Goal: Task Accomplishment & Management: Complete application form

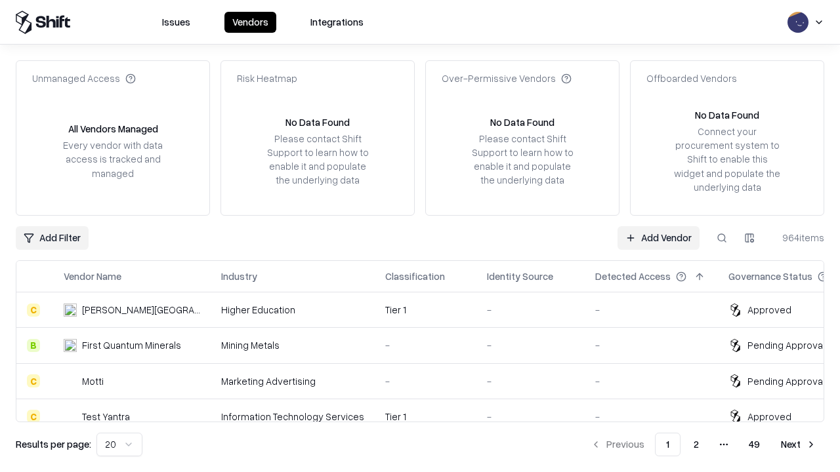
click at [658, 237] on link "Add Vendor" at bounding box center [658, 238] width 82 height 24
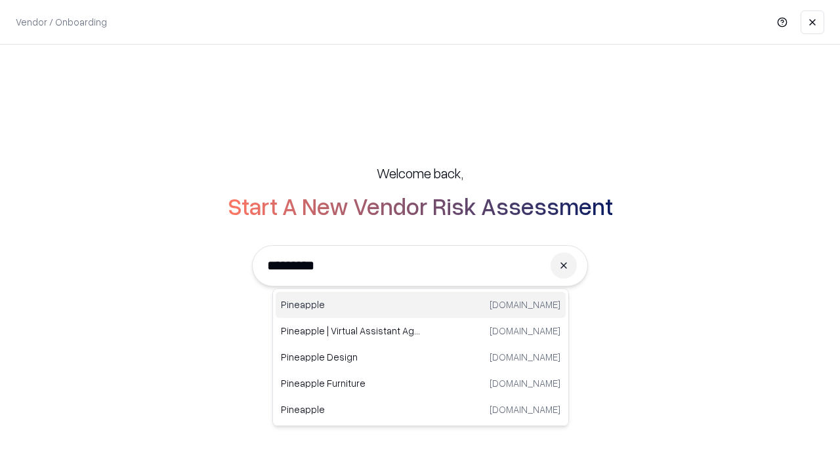
click at [421, 305] on div "Pineapple pineappleenergy.com" at bounding box center [421, 305] width 290 height 26
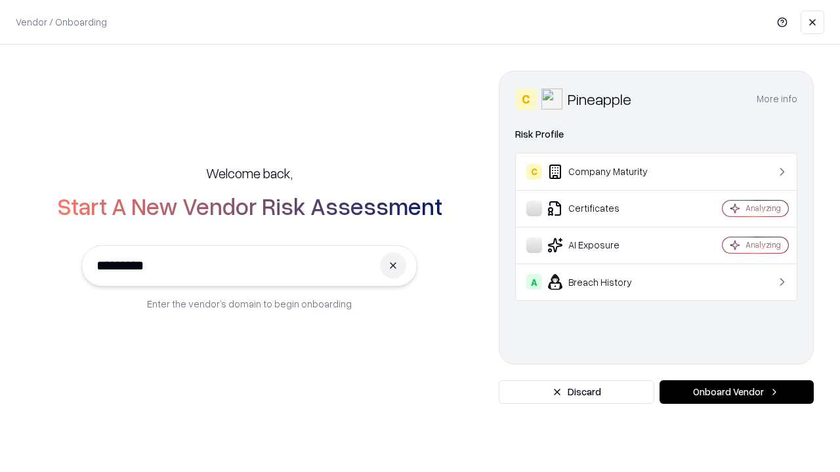
type input "*********"
click at [736, 392] on button "Onboard Vendor" at bounding box center [736, 393] width 154 height 24
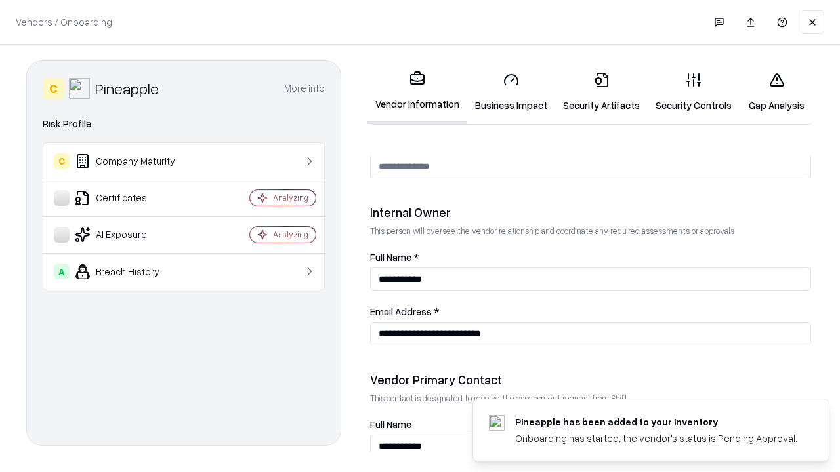
scroll to position [680, 0]
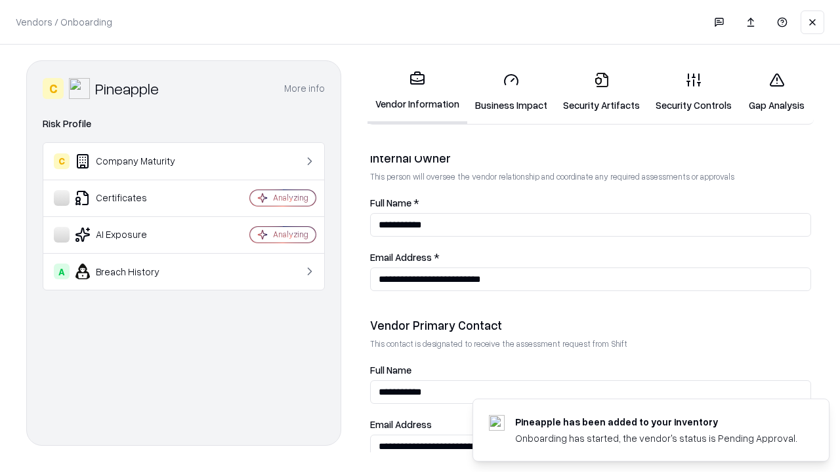
click at [511, 92] on link "Business Impact" at bounding box center [511, 92] width 88 height 61
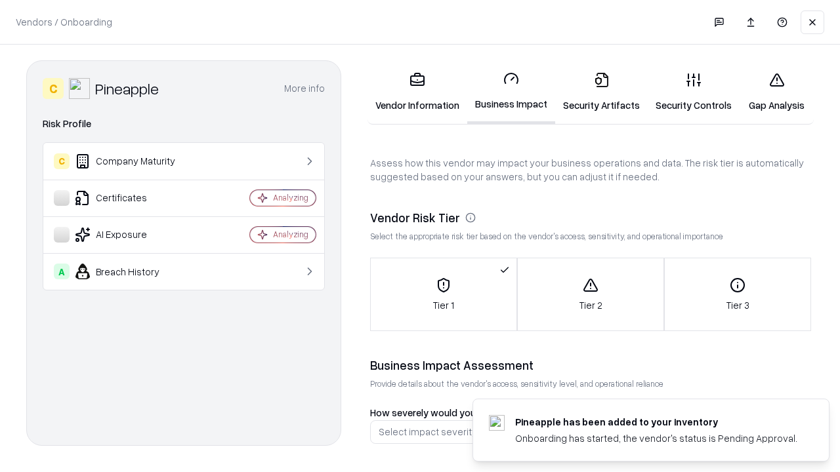
click at [601, 92] on link "Security Artifacts" at bounding box center [601, 92] width 93 height 61
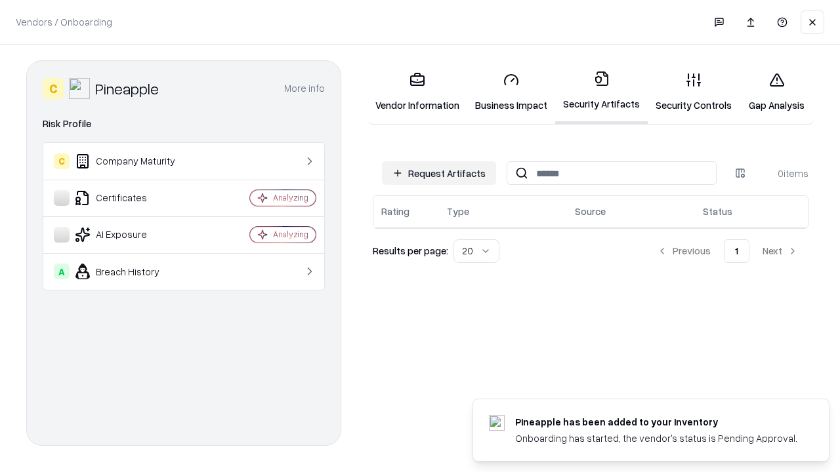
click at [439, 173] on button "Request Artifacts" at bounding box center [439, 173] width 114 height 24
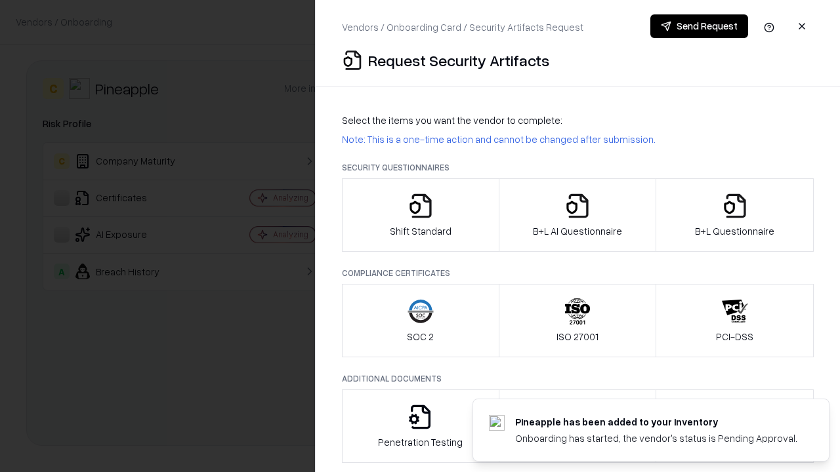
click at [420, 215] on icon "button" at bounding box center [420, 206] width 26 height 26
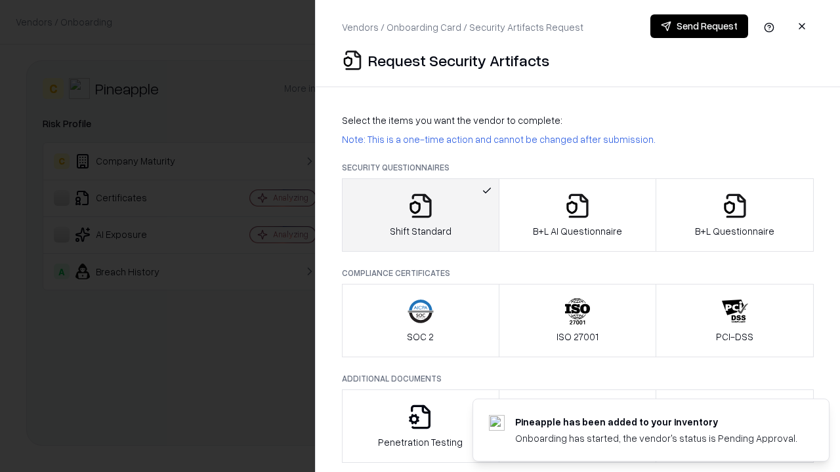
click at [699, 26] on button "Send Request" at bounding box center [699, 26] width 98 height 24
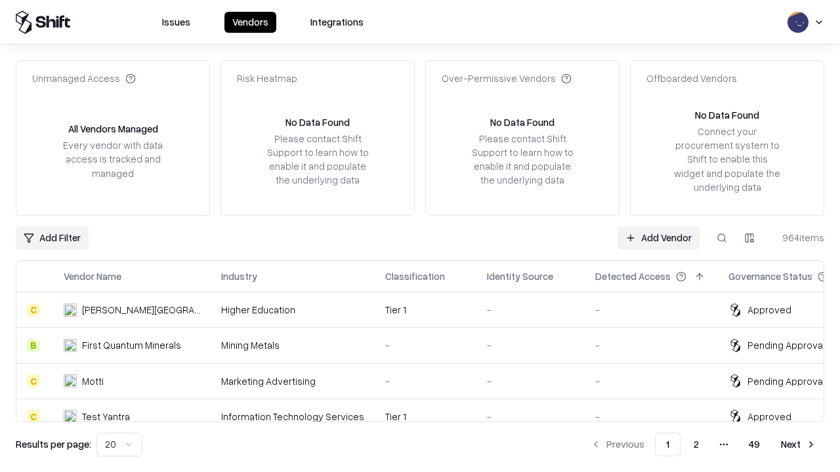
click at [722, 237] on button at bounding box center [722, 238] width 24 height 24
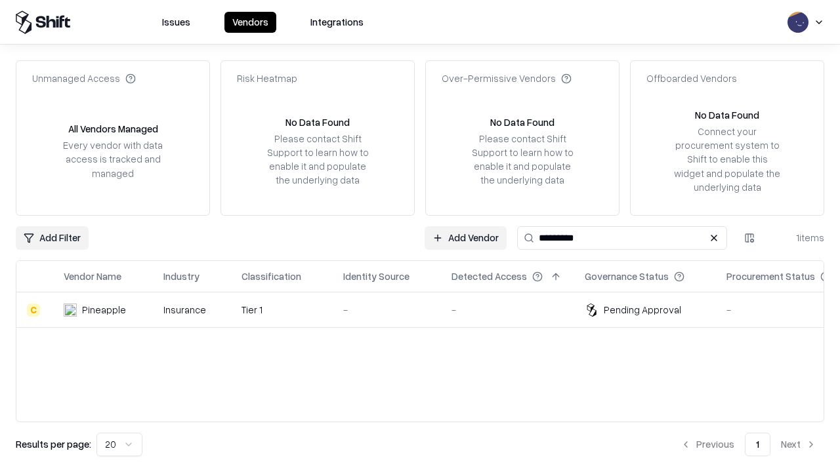
type input "*********"
click at [428, 310] on div "-" at bounding box center [386, 310] width 87 height 14
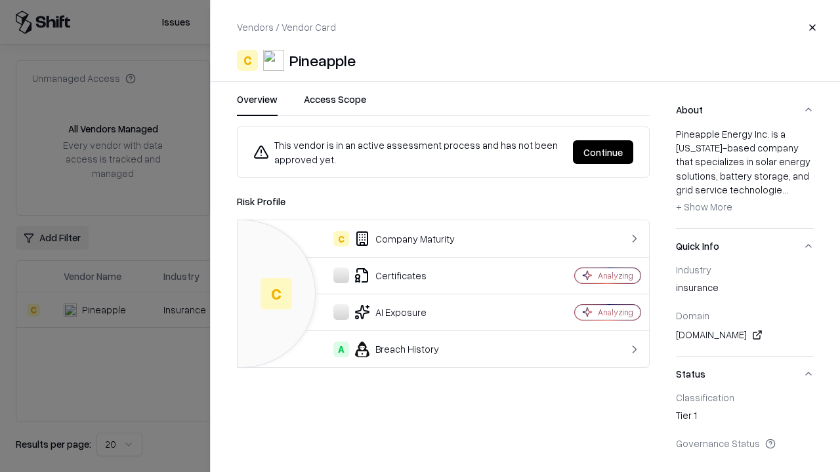
click at [603, 152] on button "Continue" at bounding box center [603, 152] width 60 height 24
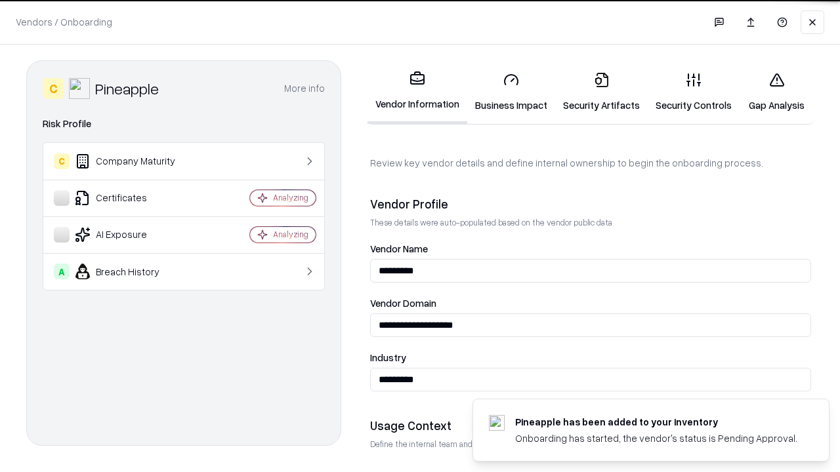
click at [601, 92] on link "Security Artifacts" at bounding box center [601, 92] width 93 height 61
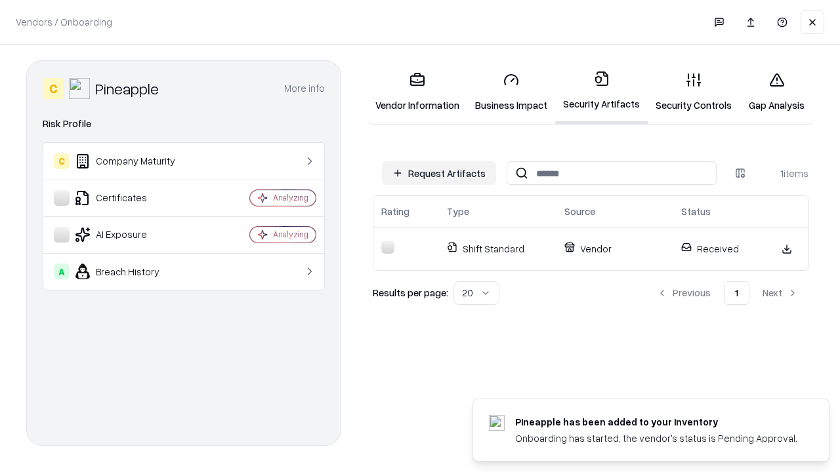
click at [776, 92] on link "Gap Analysis" at bounding box center [776, 92] width 74 height 61
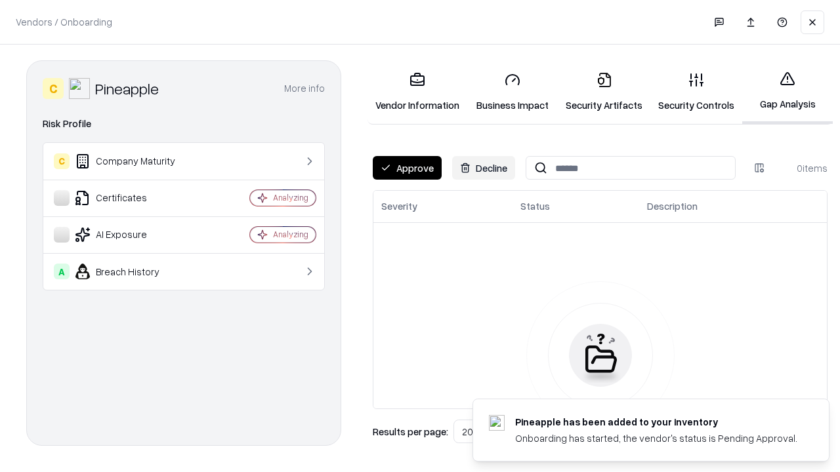
click at [407, 168] on button "Approve" at bounding box center [407, 168] width 69 height 24
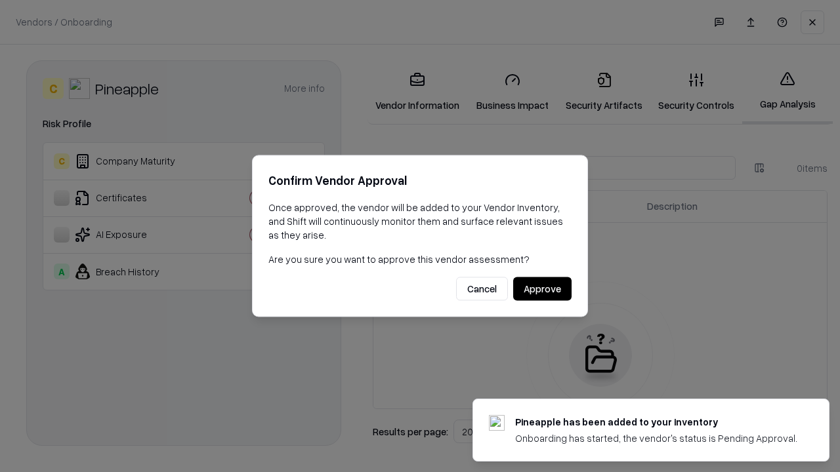
click at [542, 289] on button "Approve" at bounding box center [542, 290] width 58 height 24
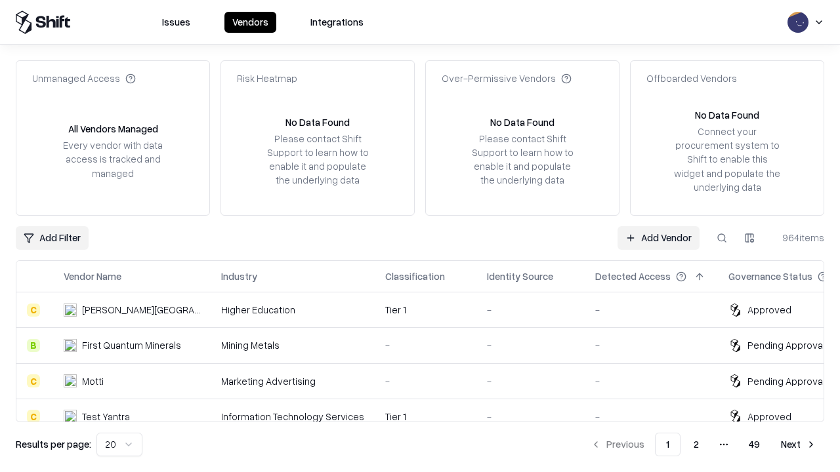
type input "*********"
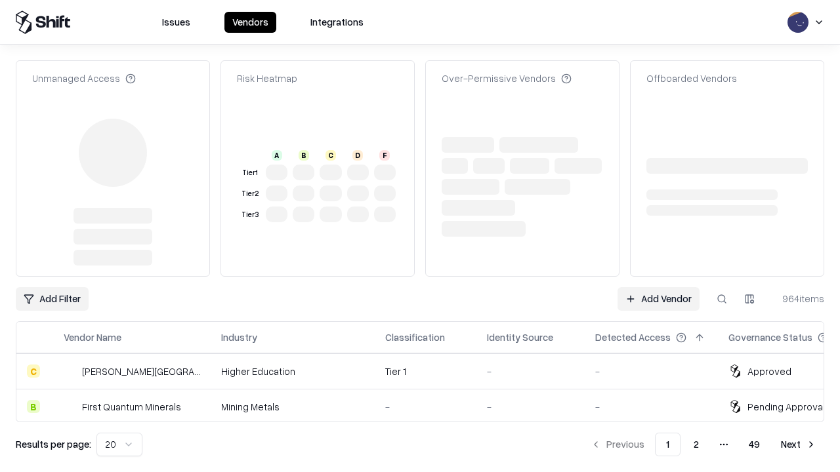
click at [658, 287] on link "Add Vendor" at bounding box center [658, 299] width 82 height 24
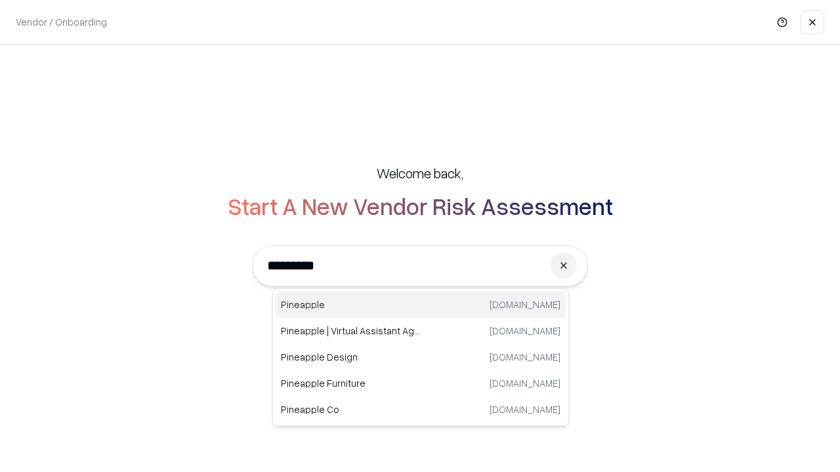
click at [421, 305] on div "Pineapple [DOMAIN_NAME]" at bounding box center [421, 305] width 290 height 26
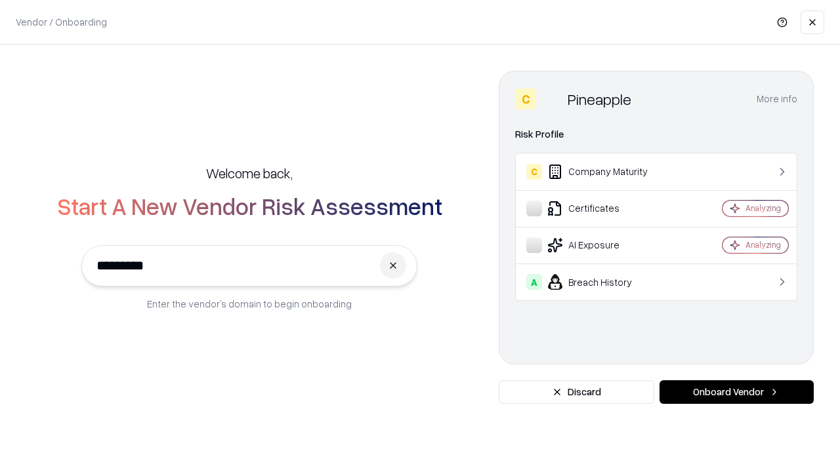
type input "*********"
click at [736, 392] on button "Onboard Vendor" at bounding box center [736, 393] width 154 height 24
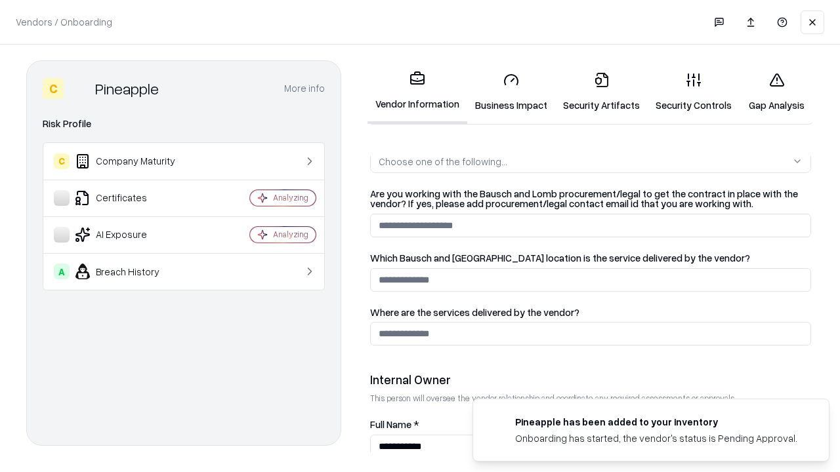
scroll to position [512, 0]
